Goal: Task Accomplishment & Management: Manage account settings

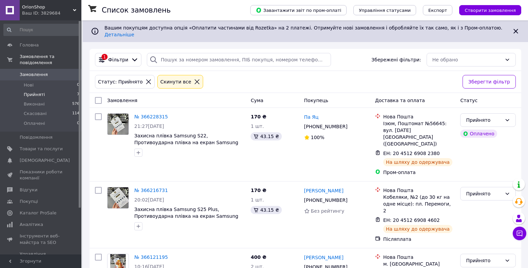
click at [195, 79] on icon at bounding box center [197, 81] width 5 height 5
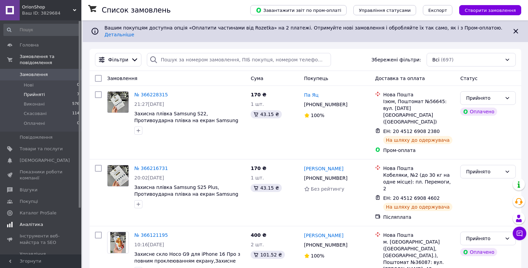
click at [31, 226] on span "Аналітика" at bounding box center [31, 224] width 23 height 6
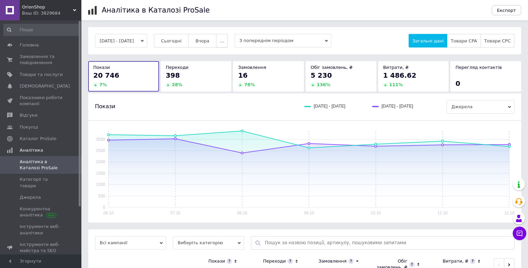
click at [224, 42] on span "..." at bounding box center [222, 40] width 4 height 5
click at [228, 55] on button "Місяць" at bounding box center [209, 54] width 38 height 14
